Goal: Find specific page/section: Find specific page/section

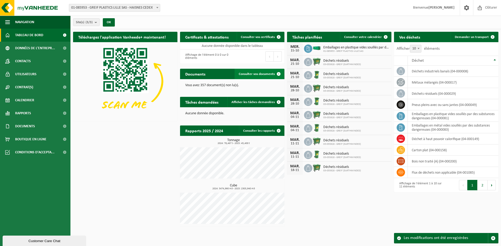
click at [254, 74] on span "Consulter vos documents" at bounding box center [257, 73] width 36 height 3
